Goal: Go to known website: Access a specific website the user already knows

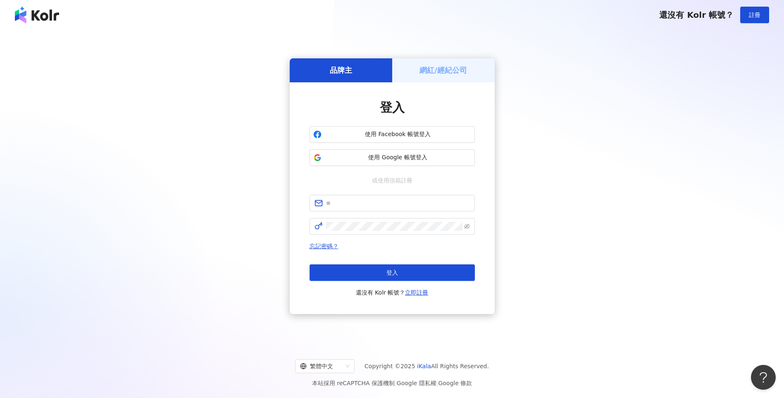
click at [434, 70] on h5 "網紅/經紀公司" at bounding box center [443, 70] width 48 height 10
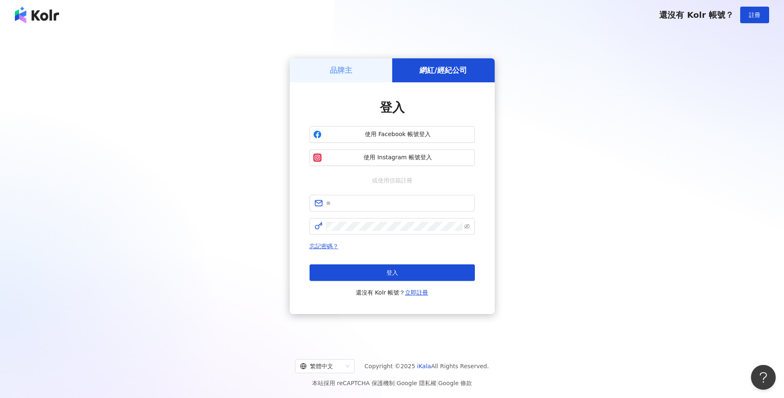
click at [345, 67] on h5 "品牌主" at bounding box center [341, 70] width 22 height 10
